Goal: Contribute content

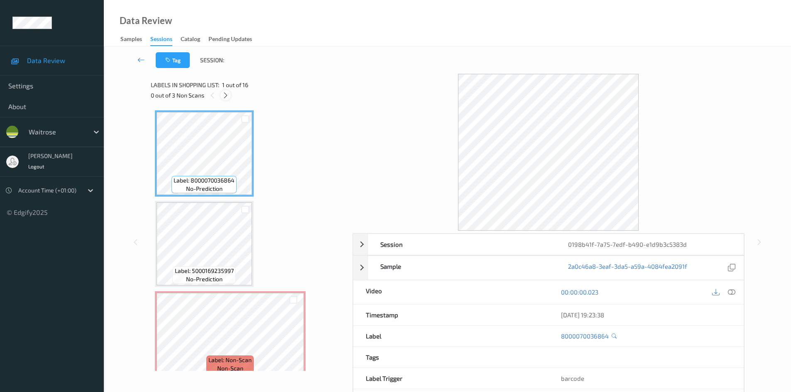
click at [225, 95] on icon at bounding box center [225, 95] width 7 height 7
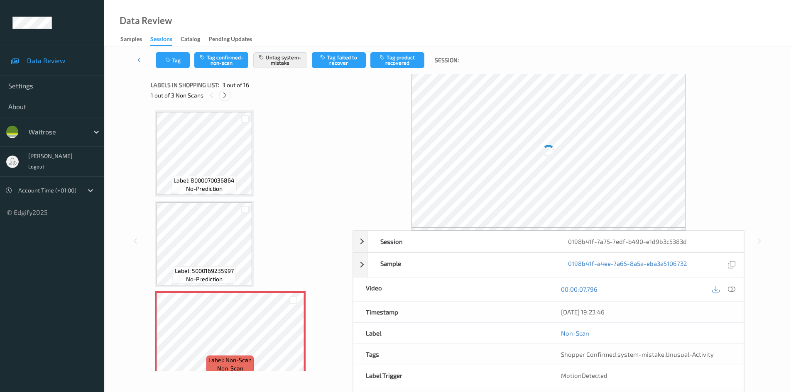
scroll to position [95, 0]
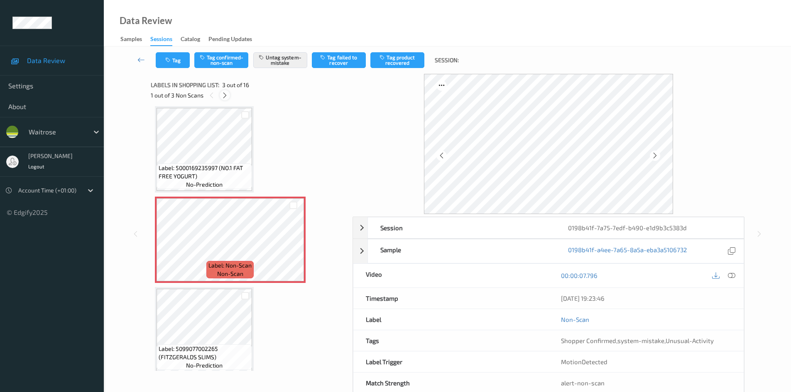
click at [223, 94] on icon at bounding box center [224, 95] width 7 height 7
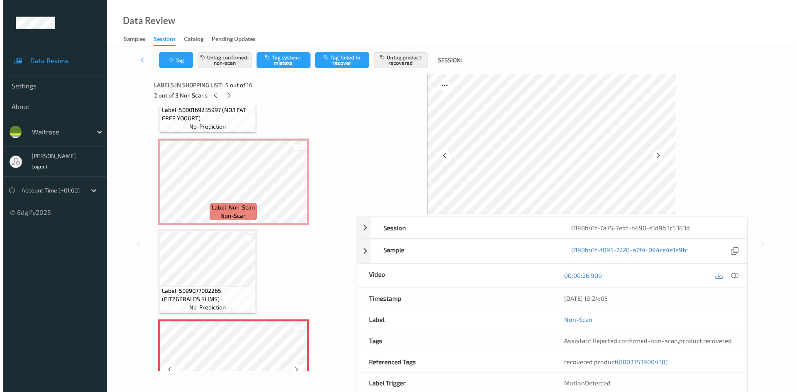
scroll to position [151, 0]
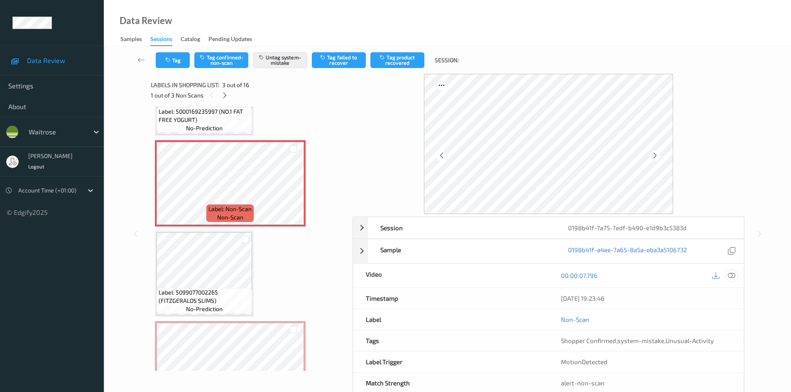
click at [734, 276] on icon at bounding box center [731, 275] width 7 height 7
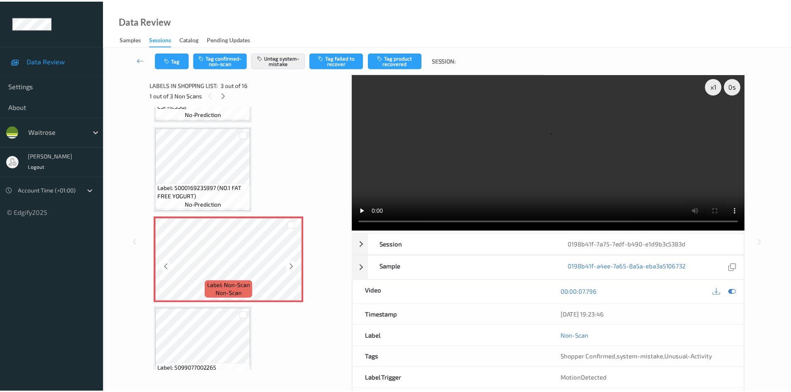
scroll to position [68, 0]
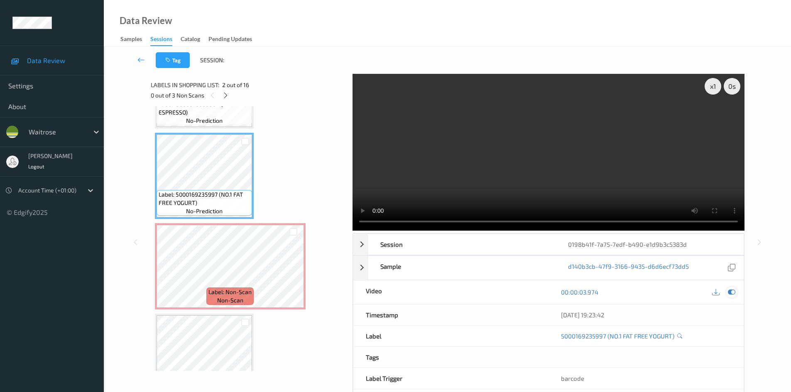
click at [736, 294] on div at bounding box center [731, 292] width 11 height 11
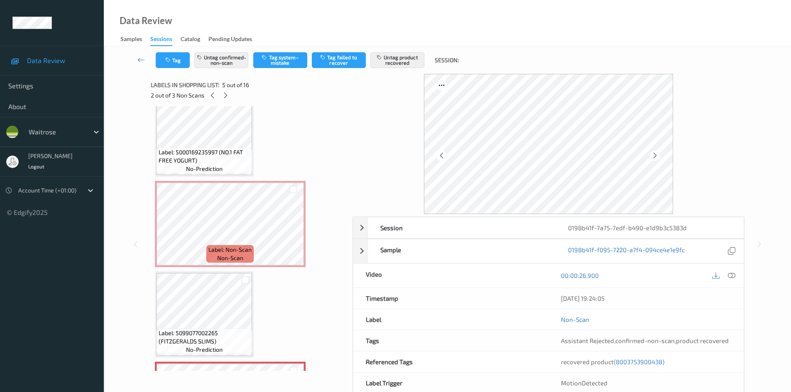
scroll to position [110, 0]
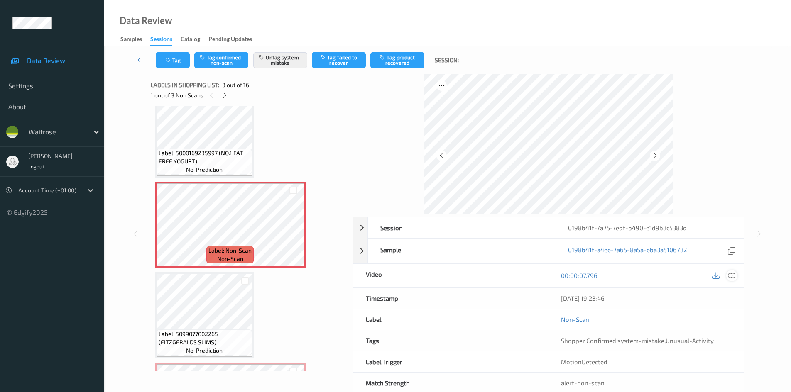
click at [735, 277] on icon at bounding box center [731, 275] width 7 height 7
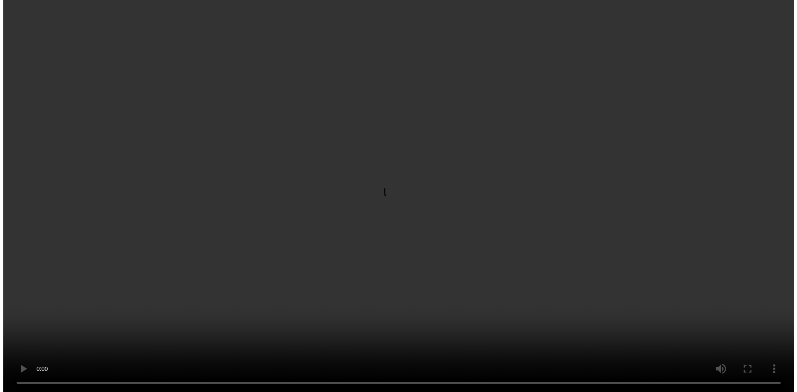
scroll to position [193, 0]
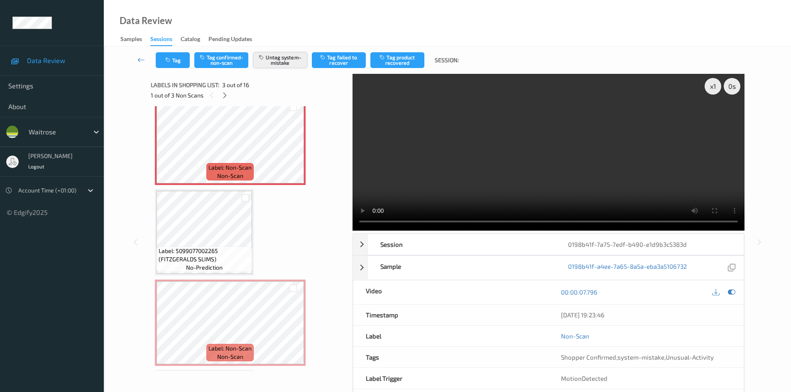
click at [275, 62] on button "Untag system-mistake" at bounding box center [280, 60] width 54 height 16
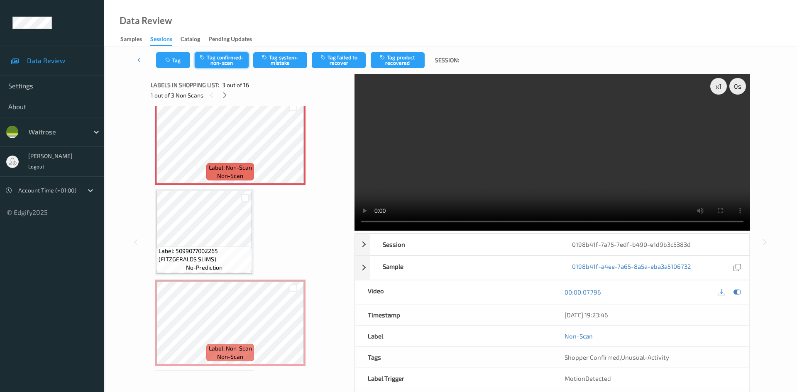
click at [239, 55] on button "Tag confirmed-non-scan" at bounding box center [222, 60] width 54 height 16
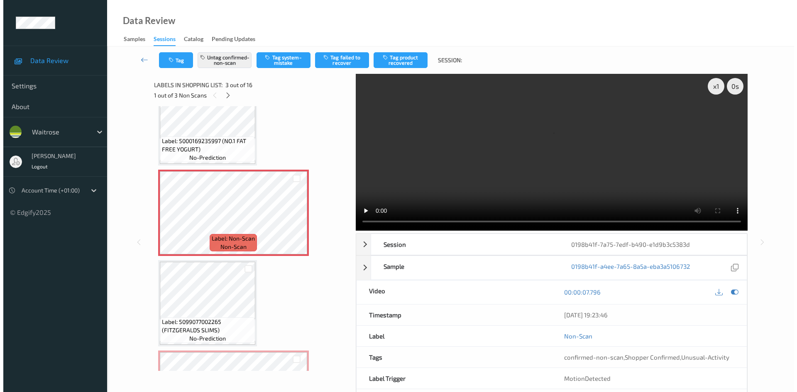
scroll to position [125, 0]
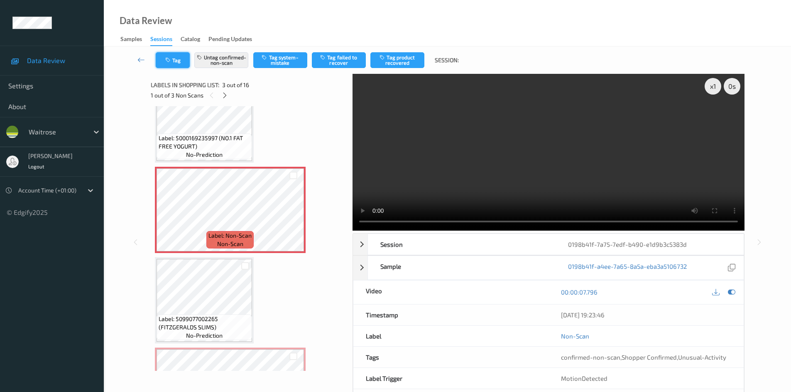
click at [181, 59] on button "Tag" at bounding box center [173, 60] width 34 height 16
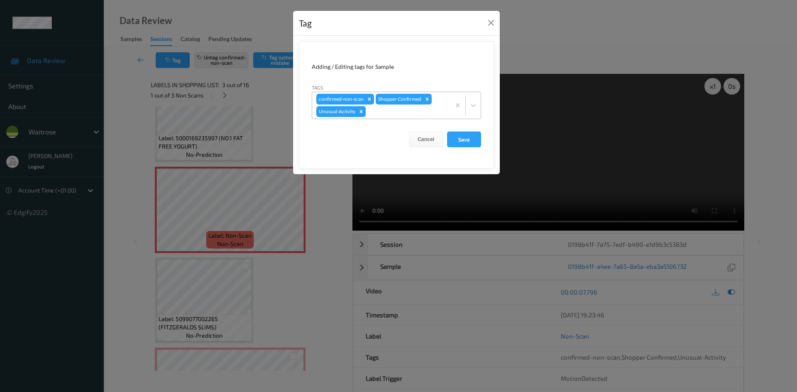
click at [361, 109] on icon "Remove Unusual-Activity" at bounding box center [361, 112] width 6 height 6
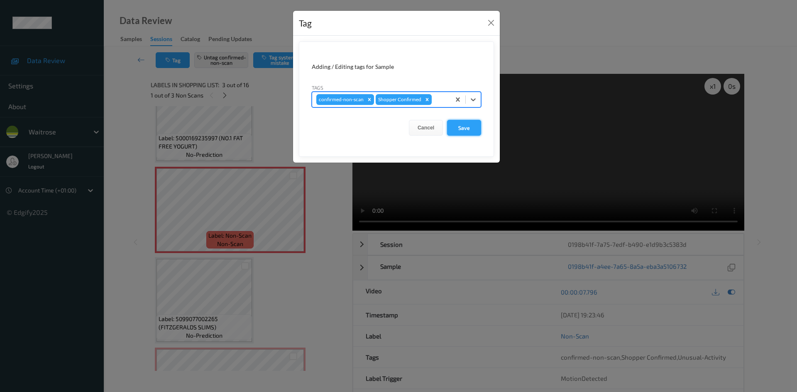
click at [462, 129] on button "Save" at bounding box center [464, 128] width 34 height 16
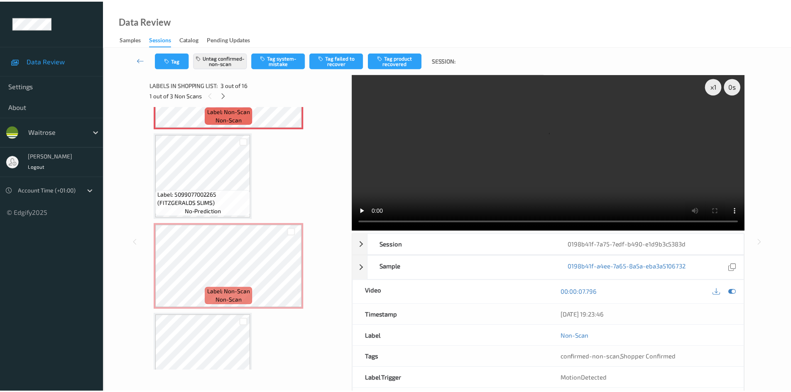
scroll to position [291, 0]
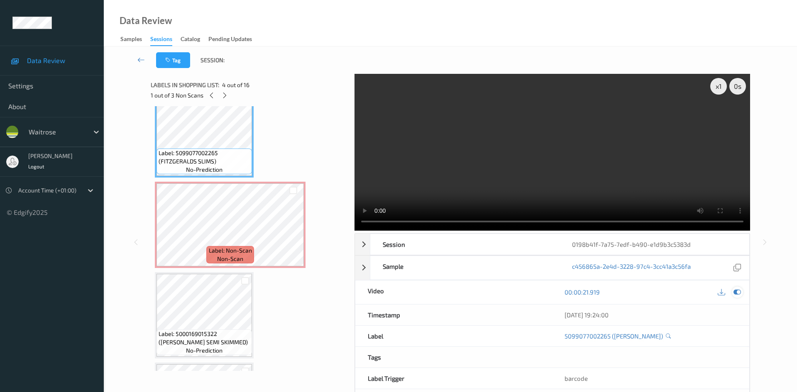
click at [740, 289] on icon at bounding box center [737, 292] width 7 height 7
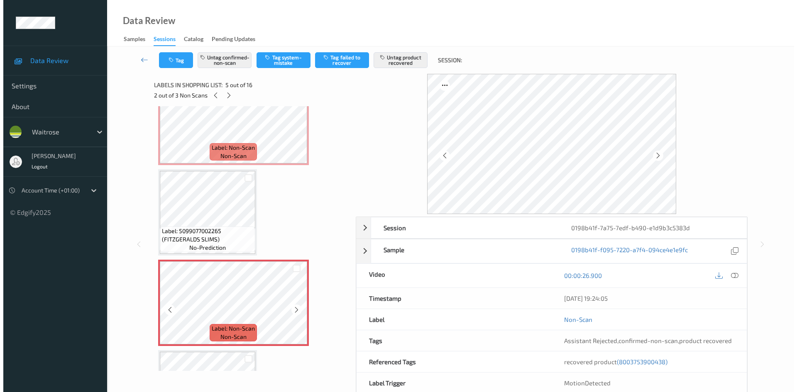
scroll to position [208, 0]
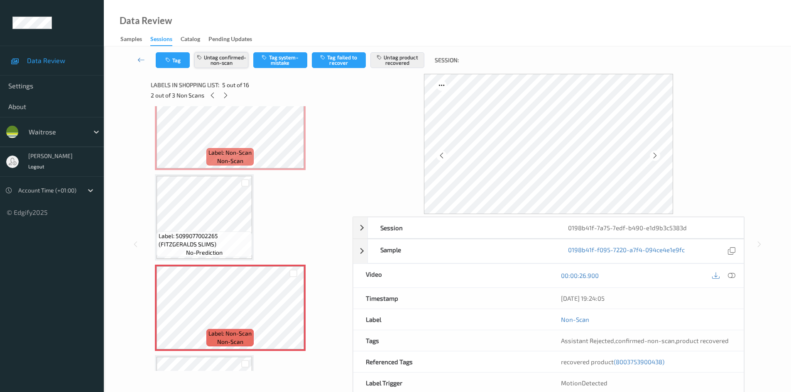
click at [228, 59] on button "Untag confirmed-non-scan" at bounding box center [221, 60] width 54 height 16
click at [408, 66] on button "Untag product recovered" at bounding box center [397, 60] width 54 height 16
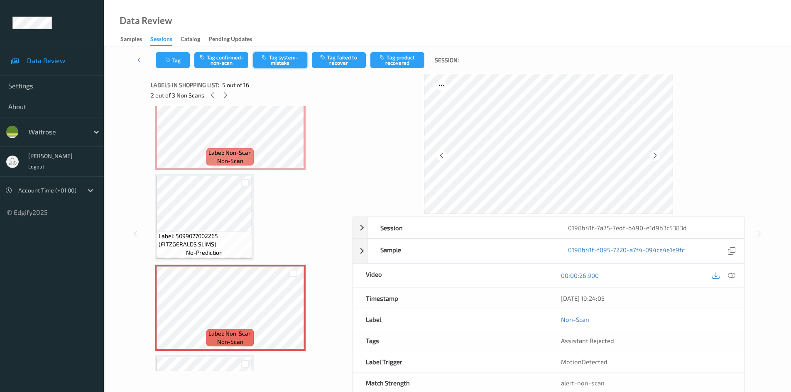
click at [288, 66] on button "Tag system-mistake" at bounding box center [280, 60] width 54 height 16
click at [175, 64] on button "Tag" at bounding box center [173, 60] width 34 height 16
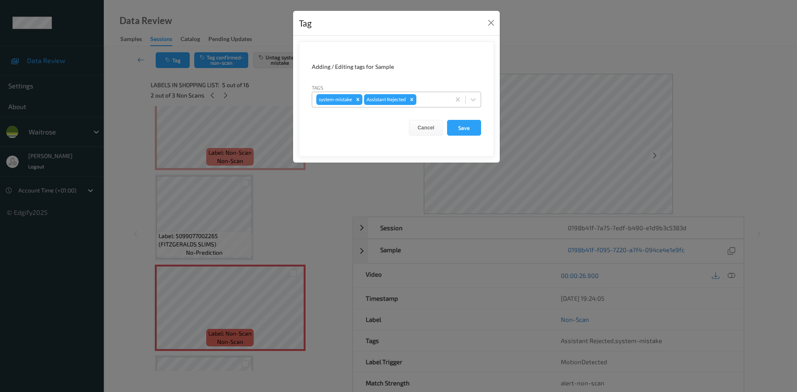
click at [434, 103] on div at bounding box center [432, 100] width 28 height 10
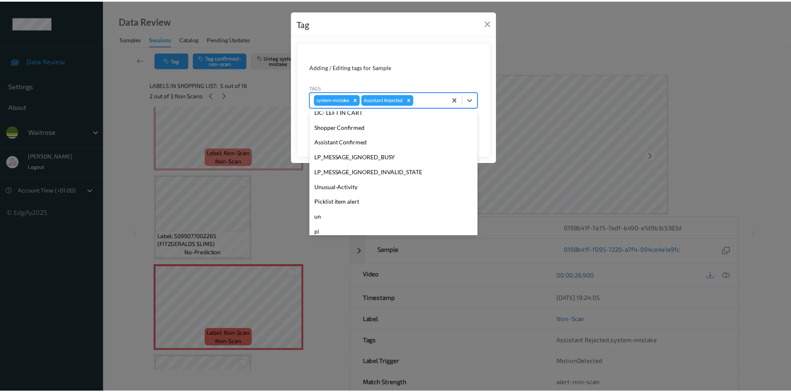
scroll to position [163, 0]
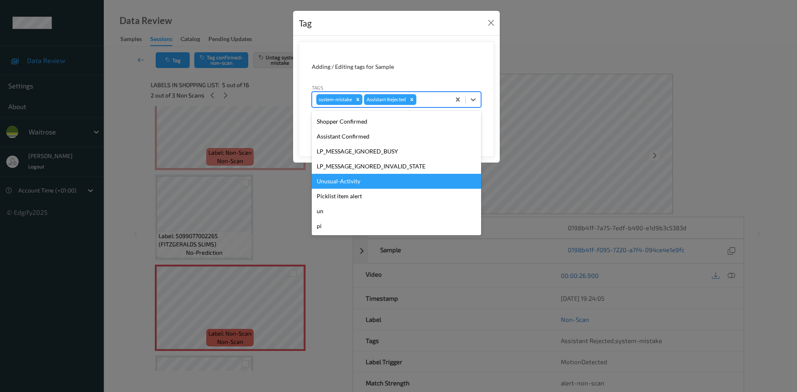
click at [396, 186] on div "Unusual-Activity" at bounding box center [396, 181] width 169 height 15
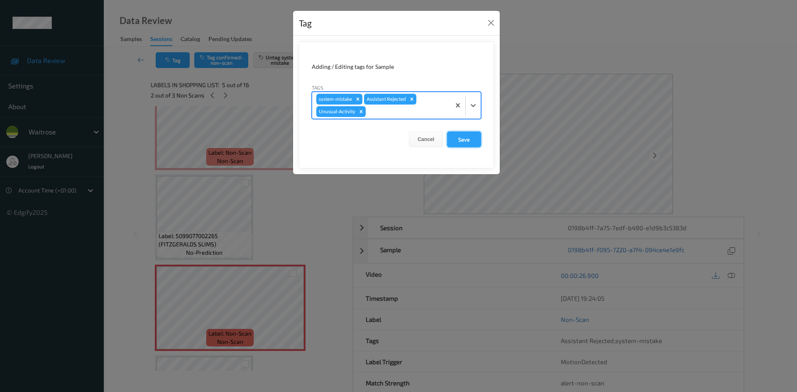
click at [471, 141] on button "Save" at bounding box center [464, 140] width 34 height 16
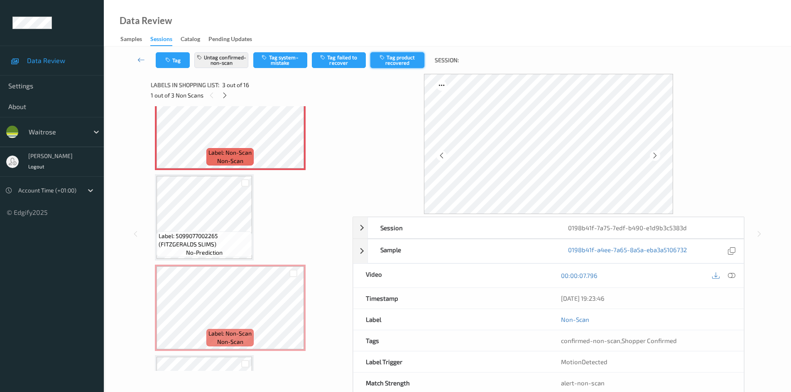
click at [412, 53] on button "Tag product recovered" at bounding box center [397, 60] width 54 height 16
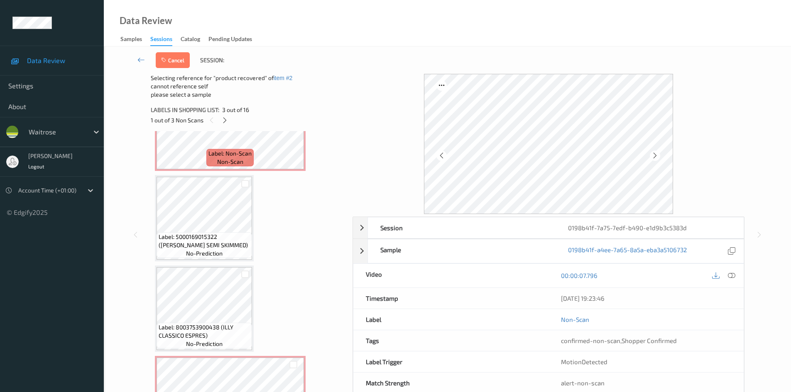
scroll to position [415, 0]
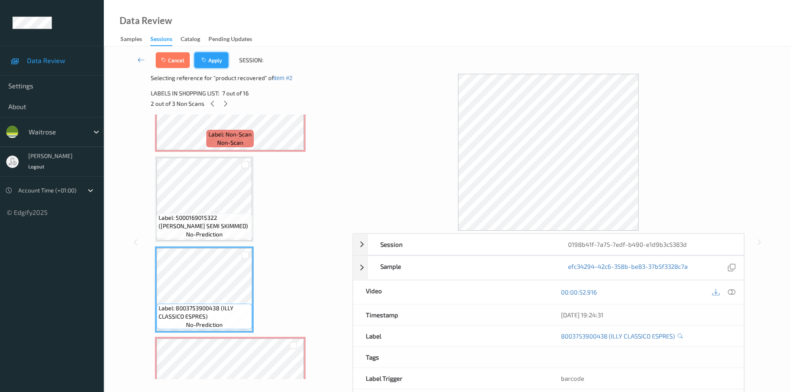
click at [219, 64] on button "Apply" at bounding box center [211, 60] width 34 height 16
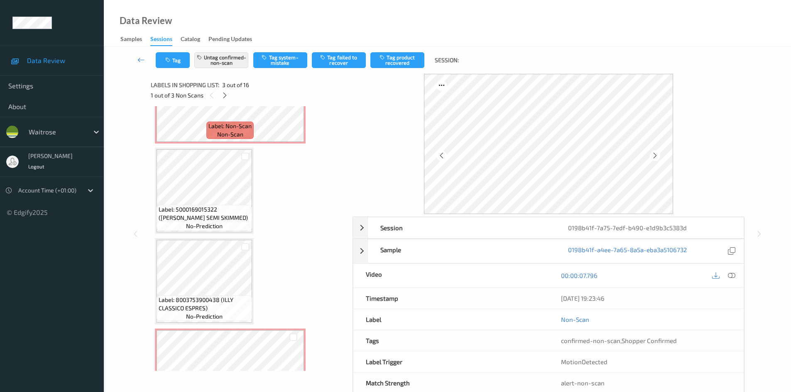
scroll to position [95, 0]
